Goal: Transaction & Acquisition: Book appointment/travel/reservation

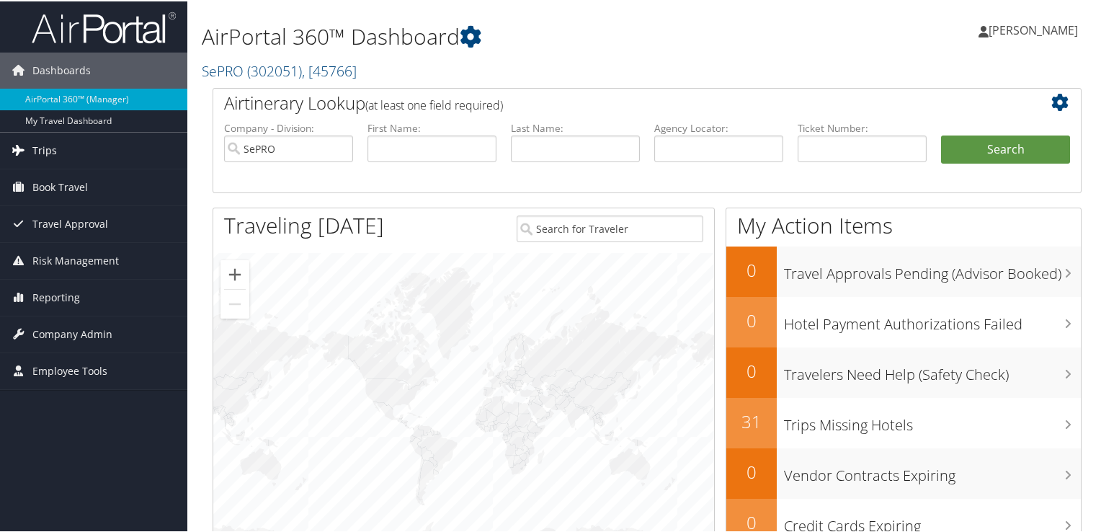
click at [52, 149] on span "Trips" at bounding box center [44, 149] width 25 height 36
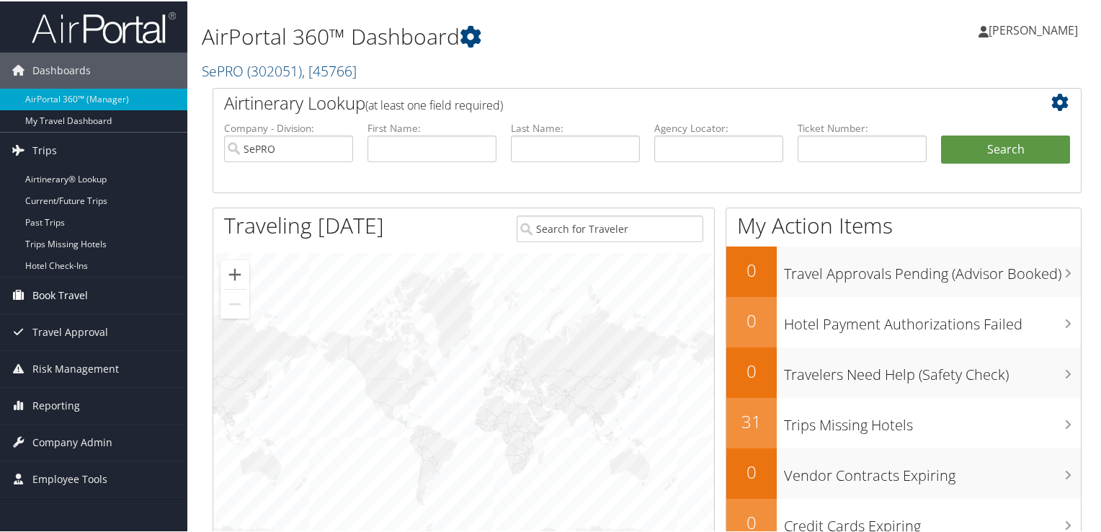
click at [66, 295] on span "Book Travel" at bounding box center [59, 294] width 55 height 36
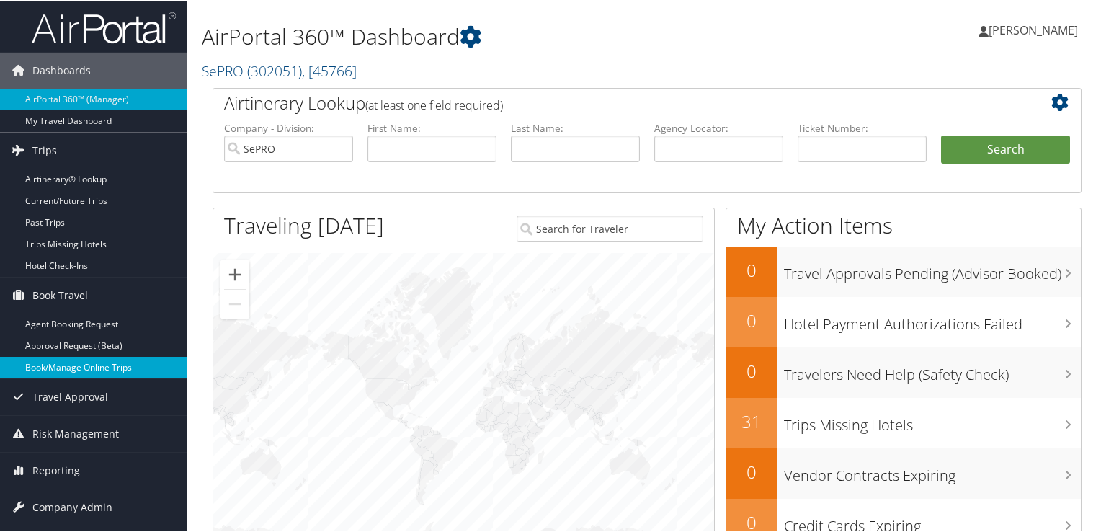
click at [74, 366] on link "Book/Manage Online Trips" at bounding box center [93, 366] width 187 height 22
